Goal: Information Seeking & Learning: Learn about a topic

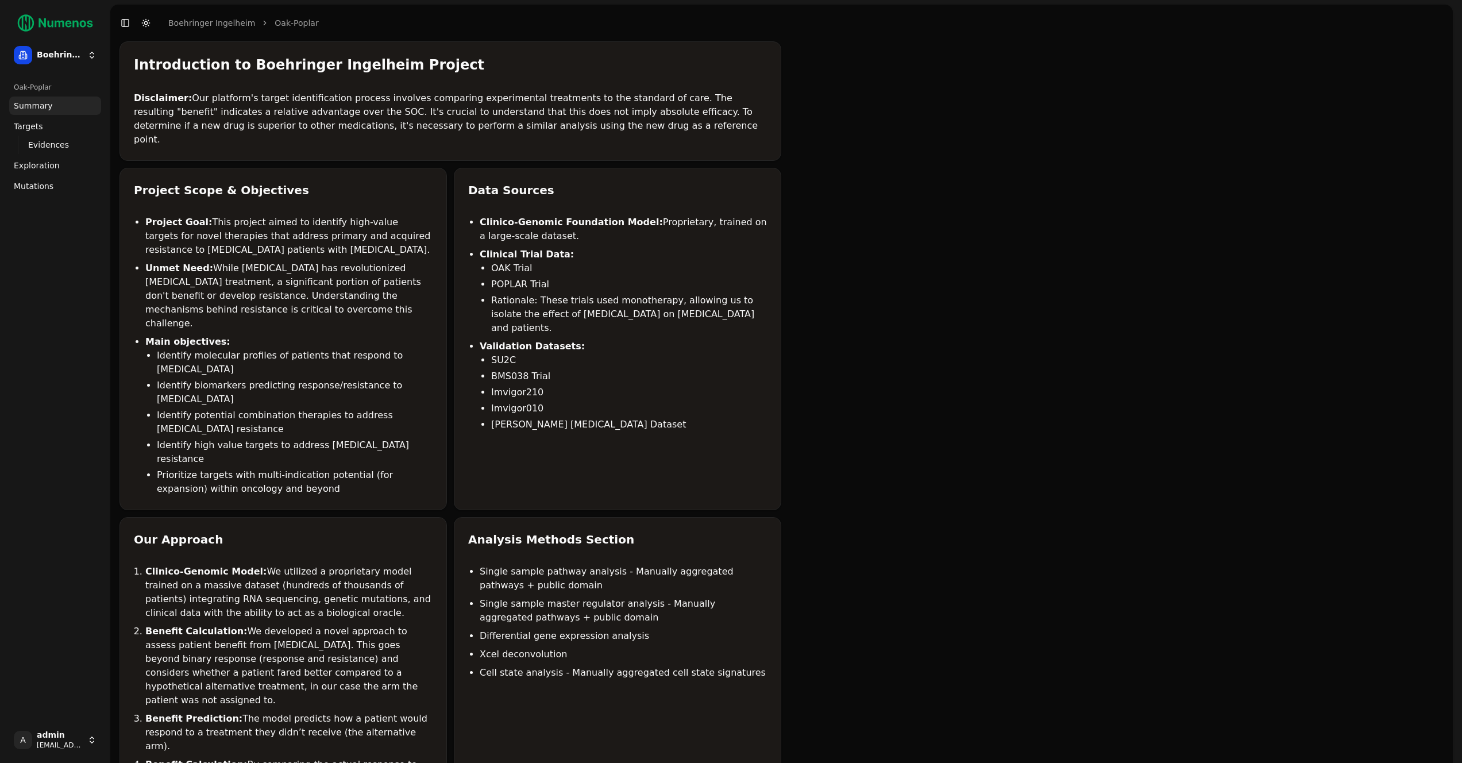
click at [37, 179] on link "Mutations" at bounding box center [55, 186] width 92 height 18
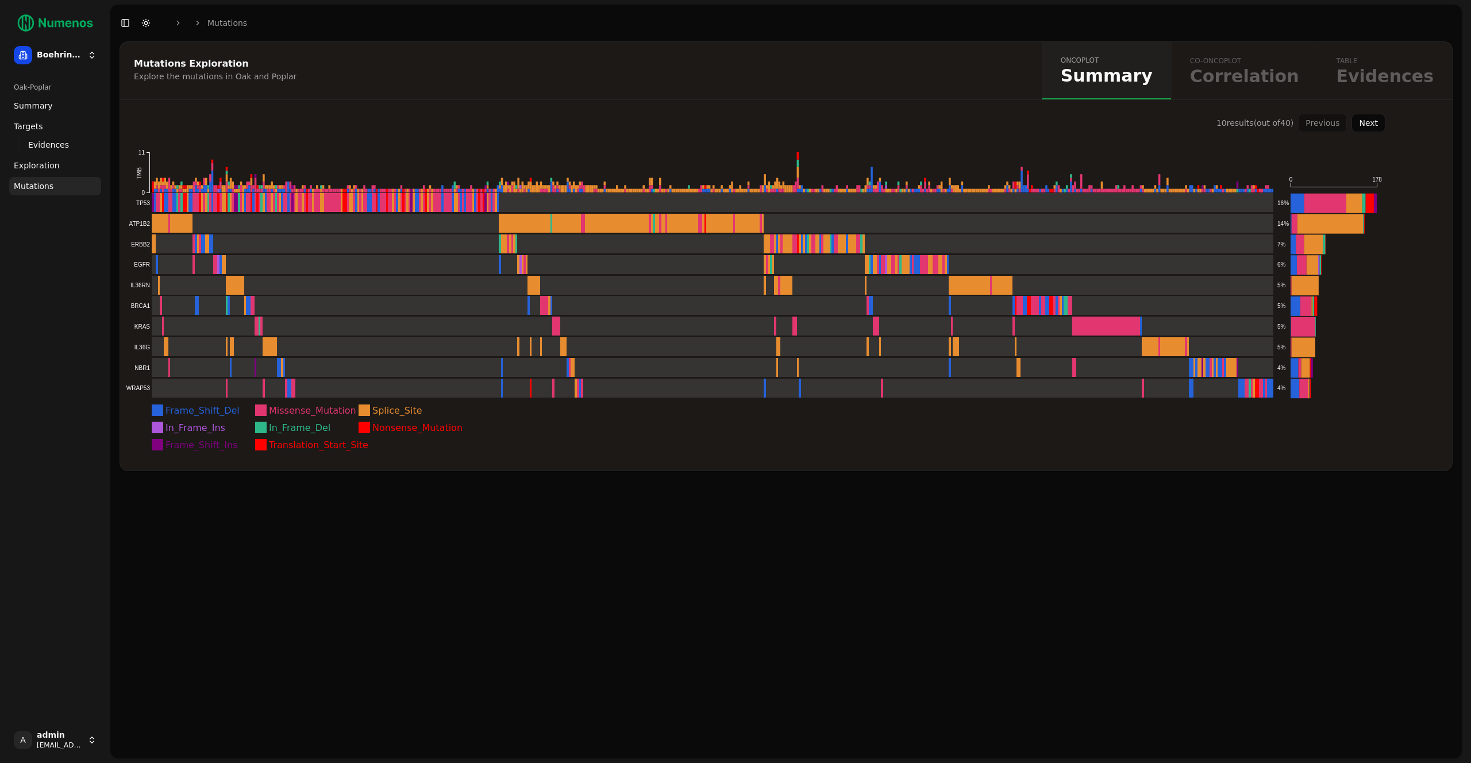
click at [53, 116] on ul "Summary Targets Evidences Exploration Mutations" at bounding box center [55, 146] width 92 height 99
click at [55, 114] on link "Summary" at bounding box center [55, 106] width 92 height 18
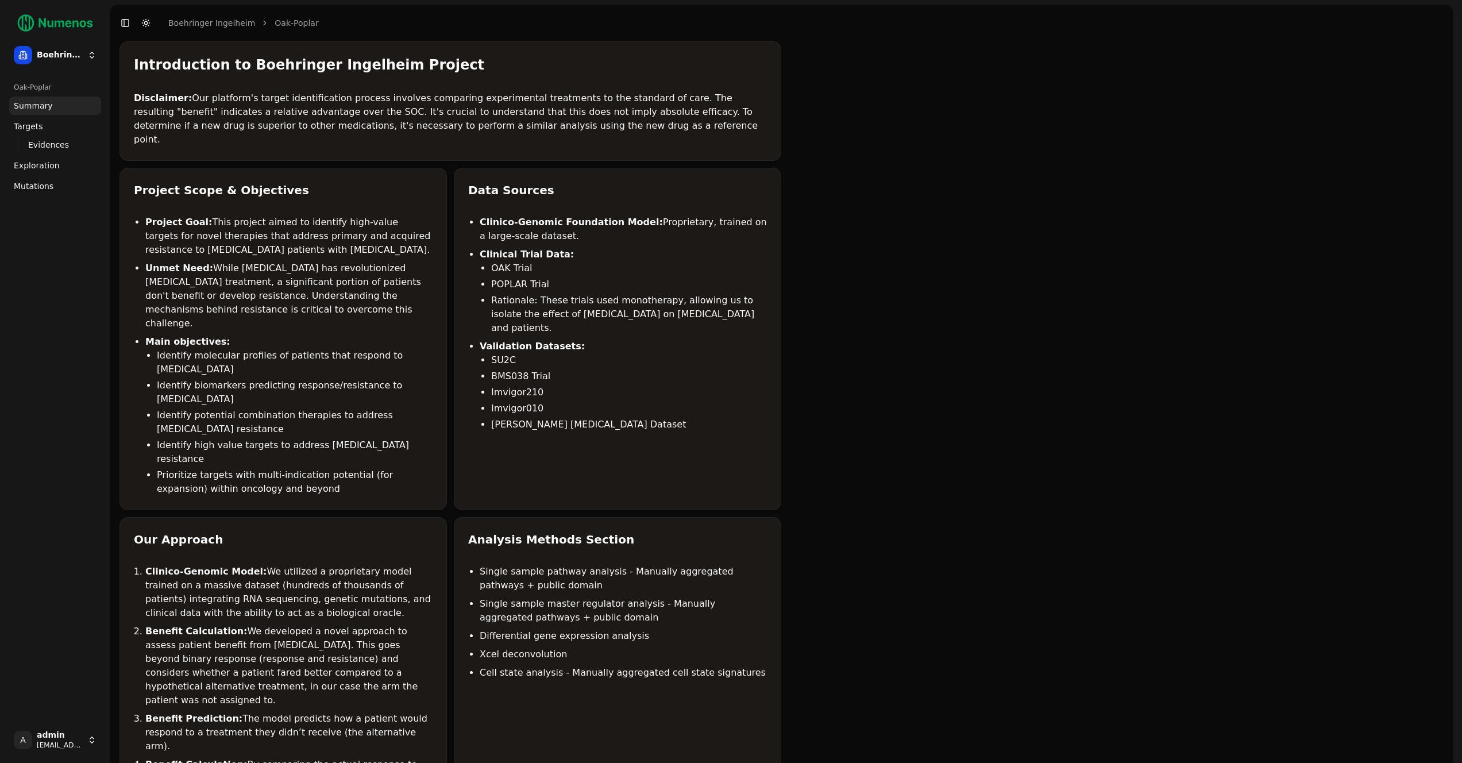
scroll to position [630, 0]
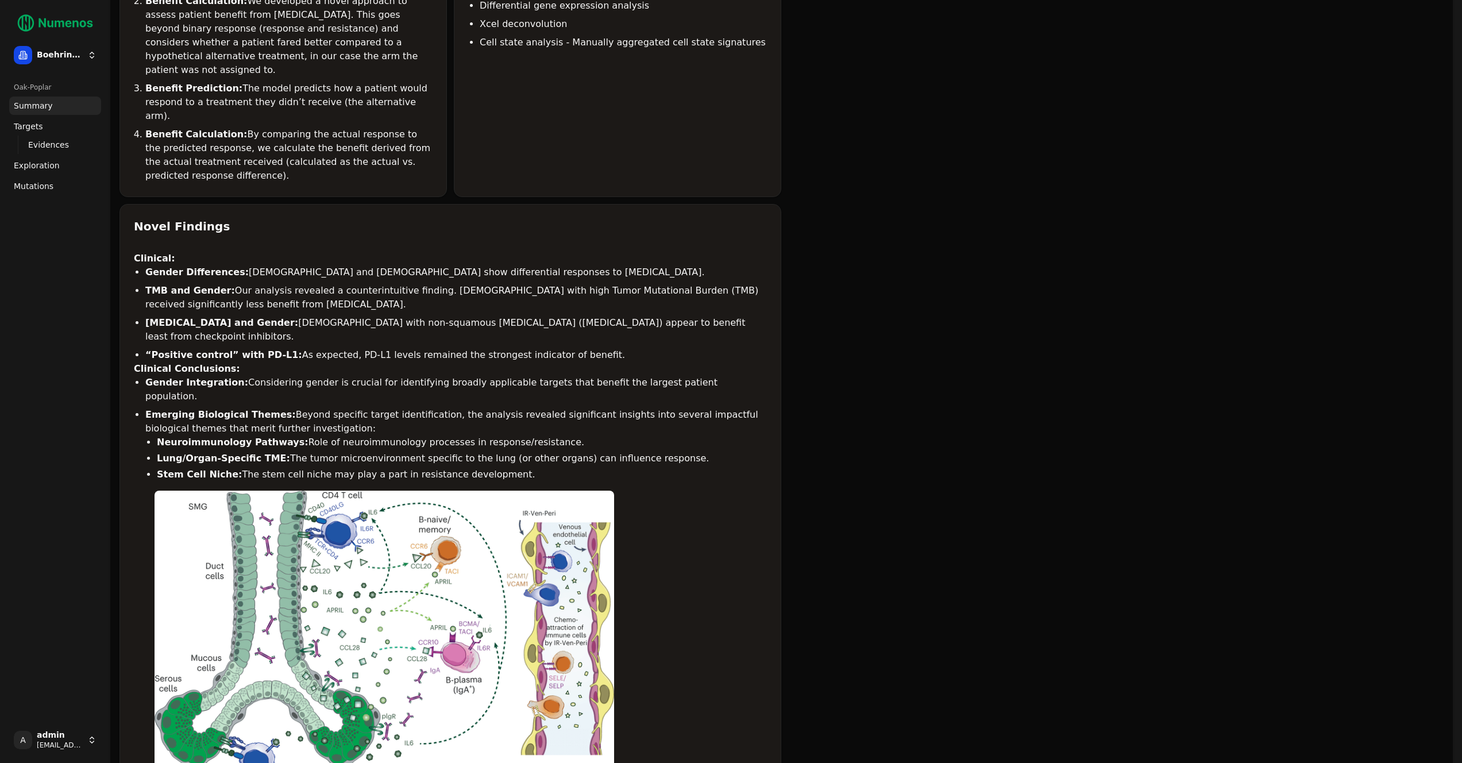
click at [42, 162] on span "Exploration" at bounding box center [37, 165] width 46 height 11
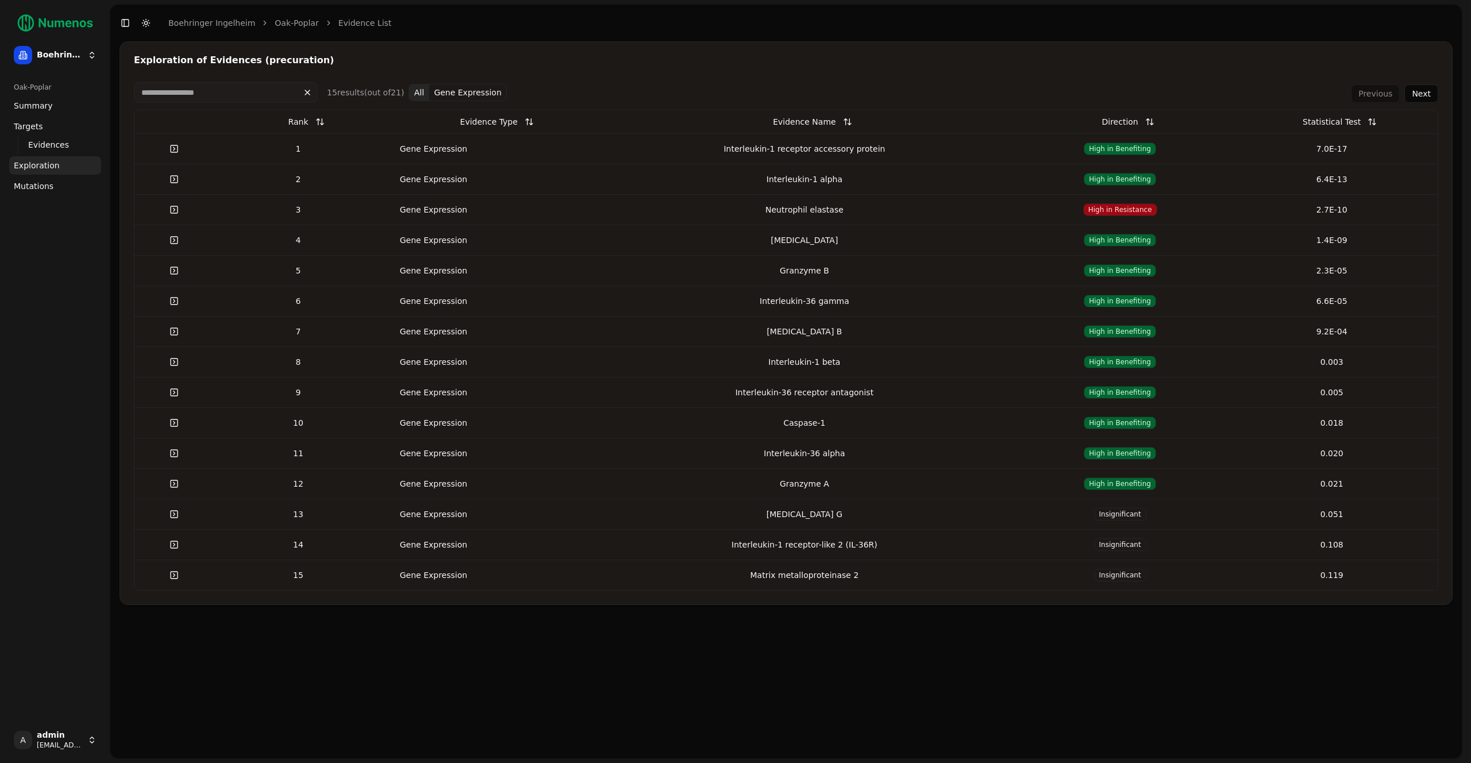
click at [350, 158] on td "1" at bounding box center [298, 148] width 169 height 30
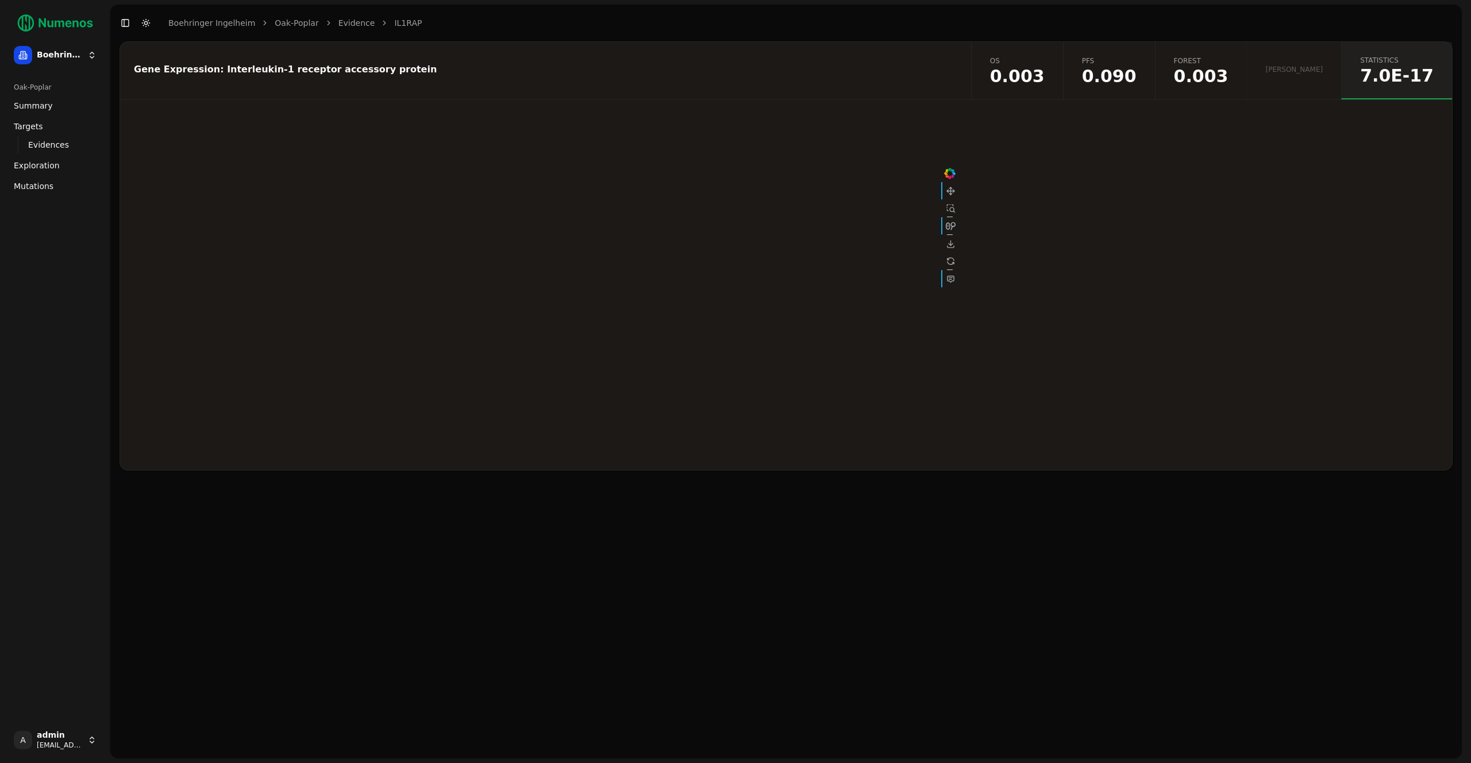
click at [1228, 70] on span "0.003" at bounding box center [1201, 76] width 55 height 17
click at [1146, 73] on link "pfs 0.090" at bounding box center [1109, 70] width 92 height 57
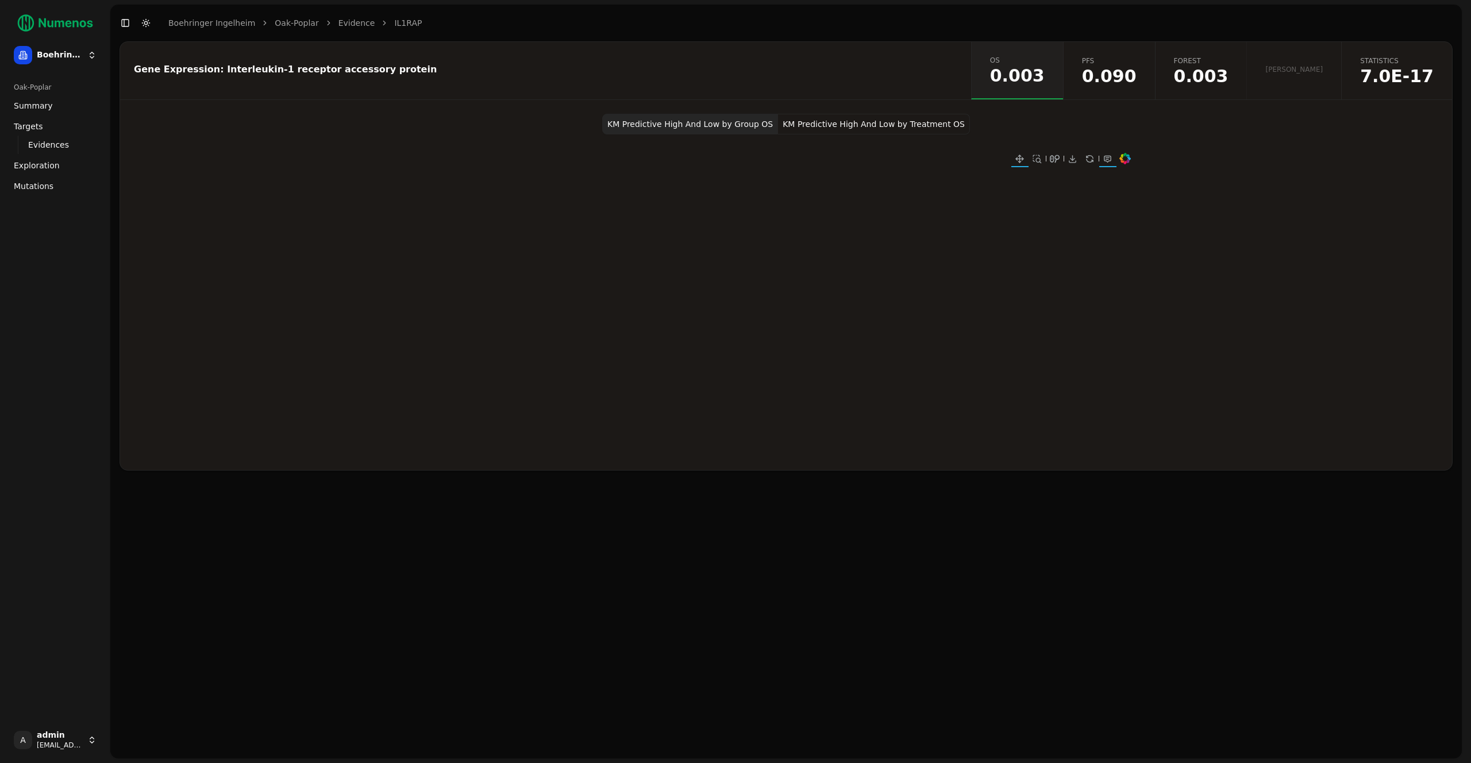
click at [855, 124] on button "KM Predictive High And Low by Treatment OS" at bounding box center [874, 124] width 192 height 21
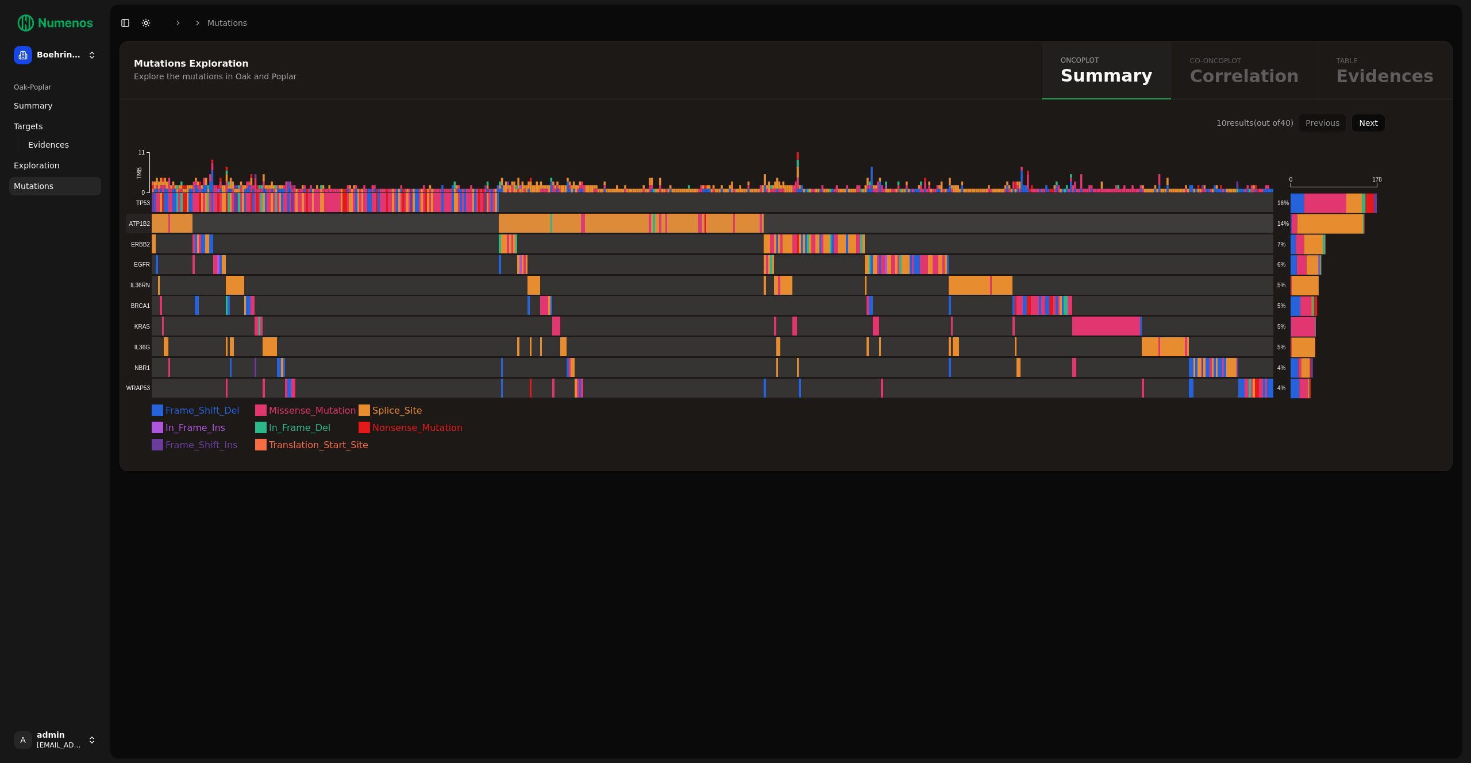
click at [378, 223] on rect at bounding box center [699, 224] width 1147 height 20
click at [1370, 120] on button "Next" at bounding box center [1368, 123] width 34 height 18
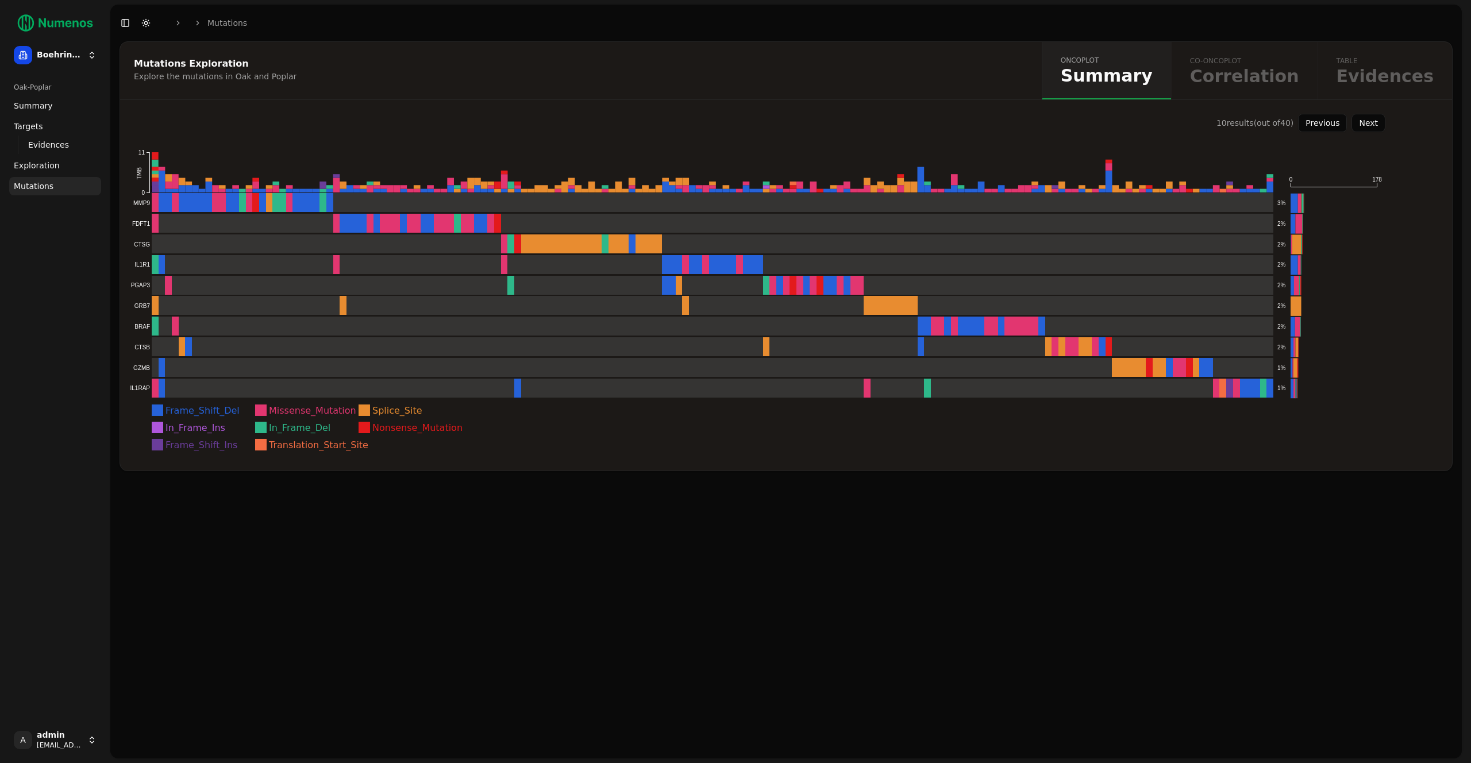
click at [1370, 125] on button "Next" at bounding box center [1368, 123] width 34 height 18
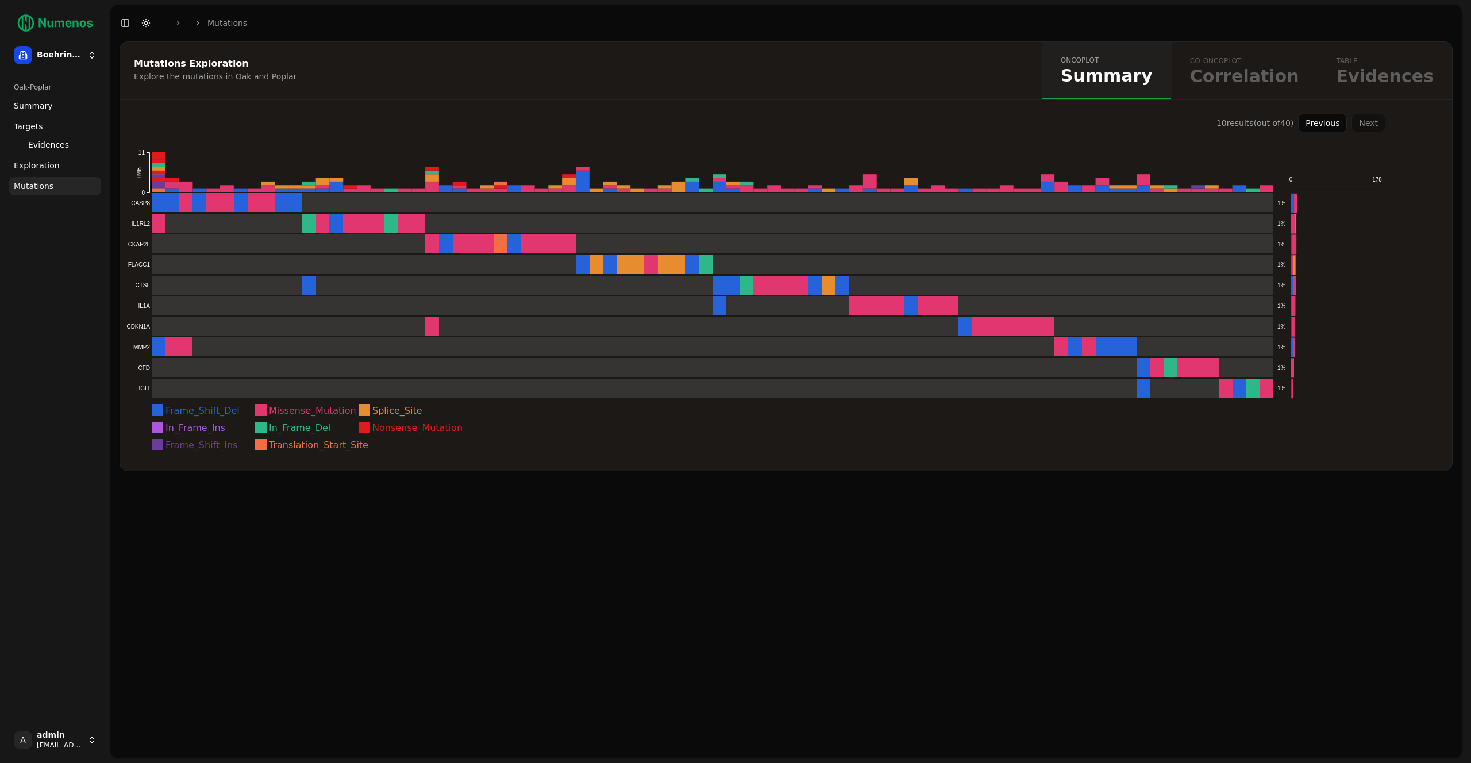
click at [1370, 125] on div "Previous Next" at bounding box center [1341, 123] width 87 height 18
click at [1327, 123] on button "Previous" at bounding box center [1322, 123] width 49 height 18
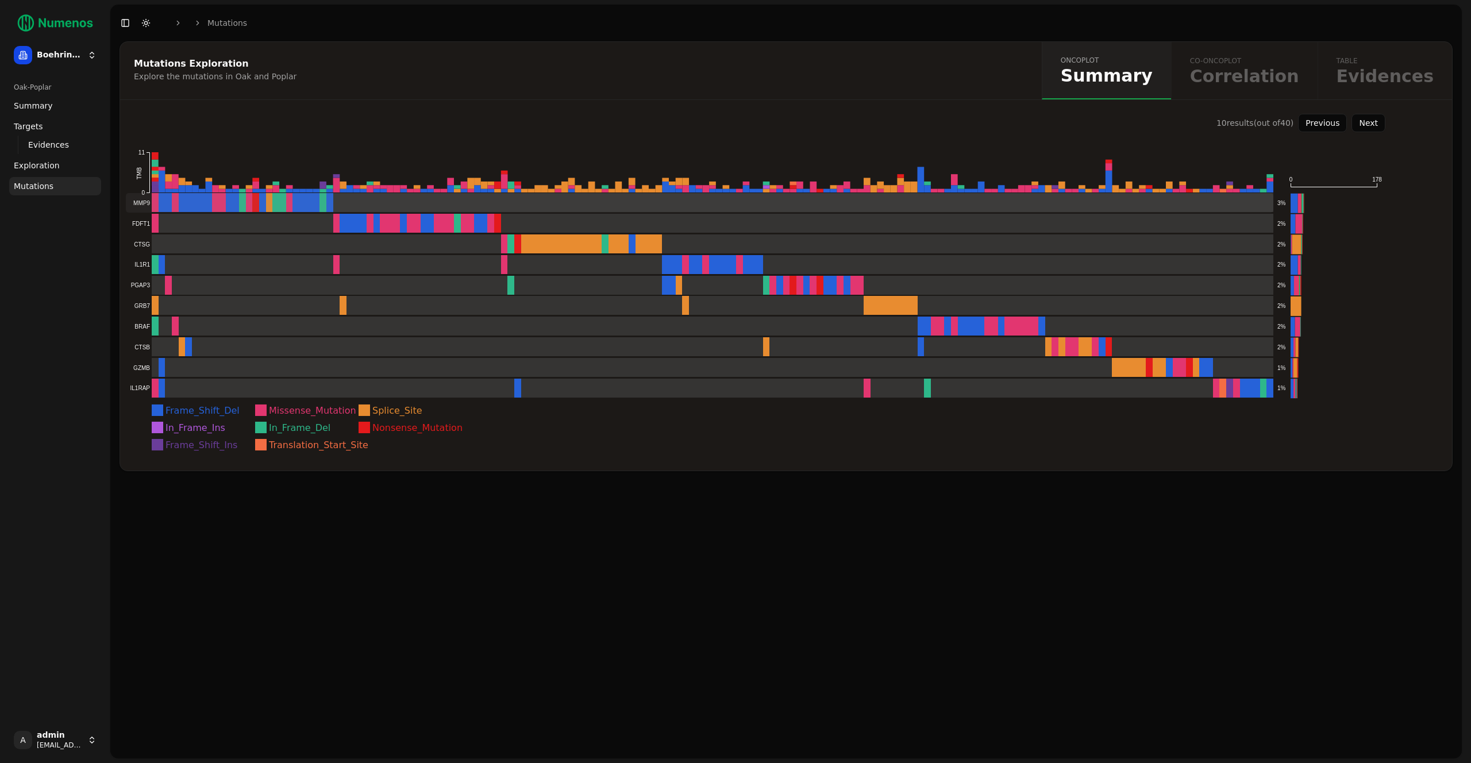
click at [739, 203] on rect at bounding box center [699, 203] width 1147 height 20
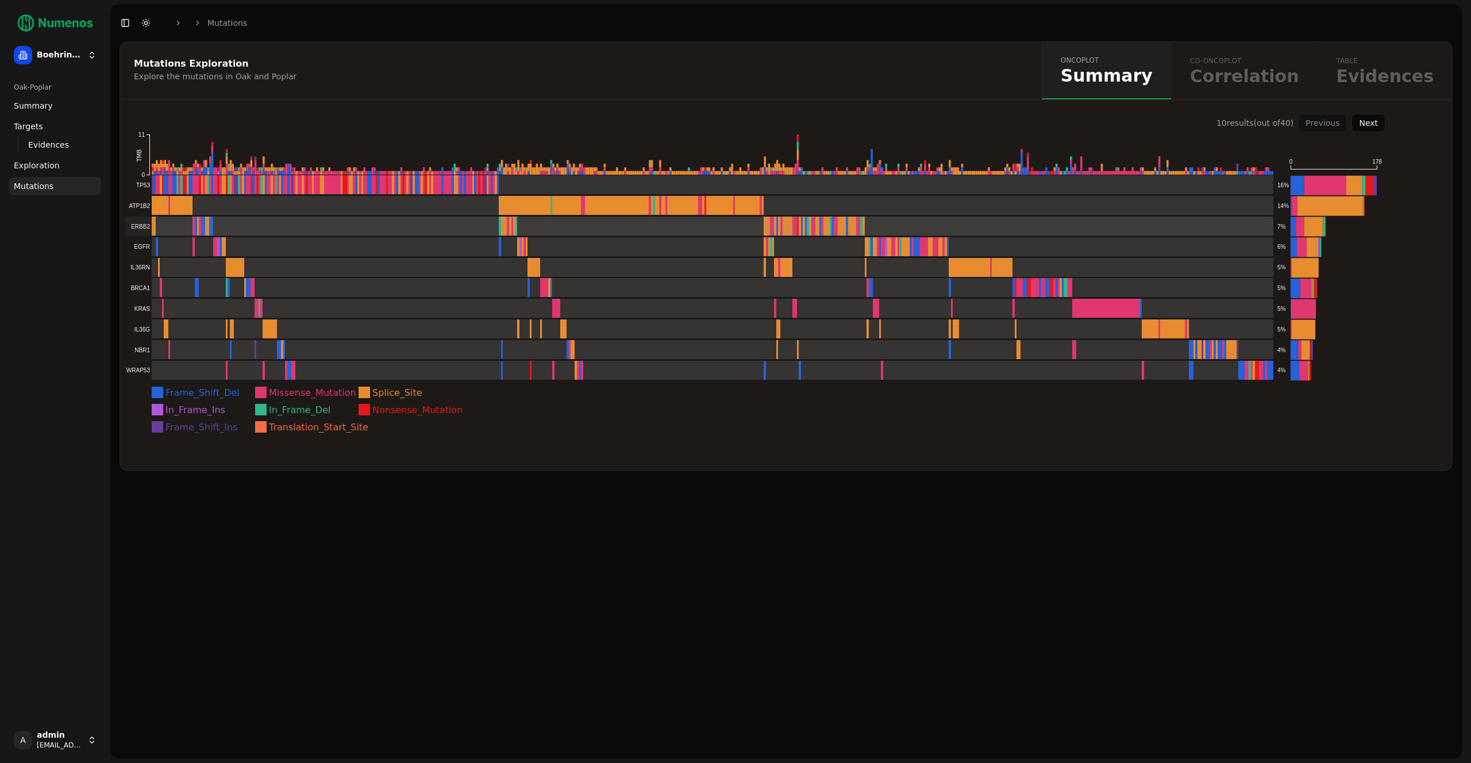
scroll to position [3, 0]
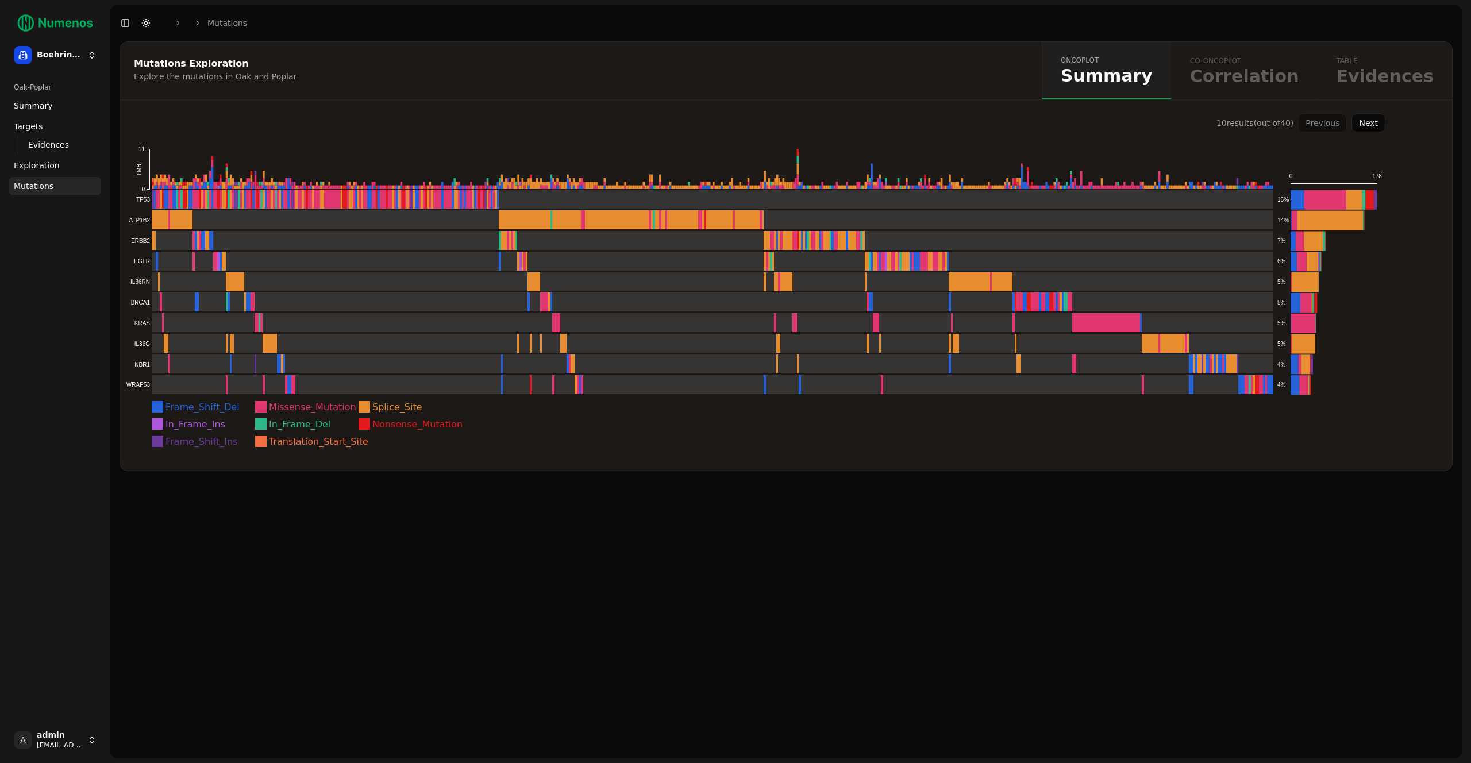
click at [162, 407] on rect at bounding box center [157, 406] width 11 height 11
click at [546, 263] on rect at bounding box center [699, 262] width 1147 height 20
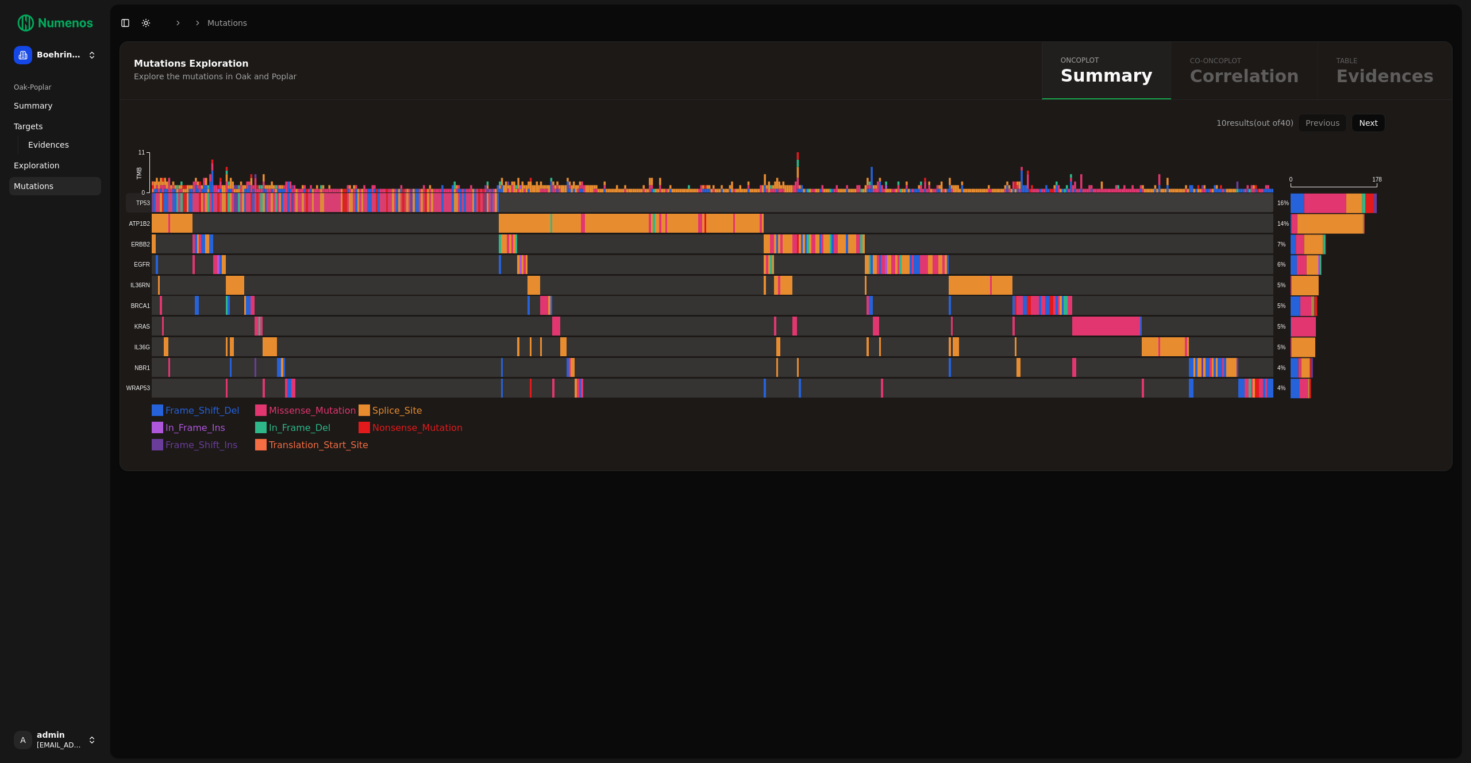
click at [617, 196] on rect at bounding box center [699, 203] width 1147 height 20
